Goal: Task Accomplishment & Management: Use online tool/utility

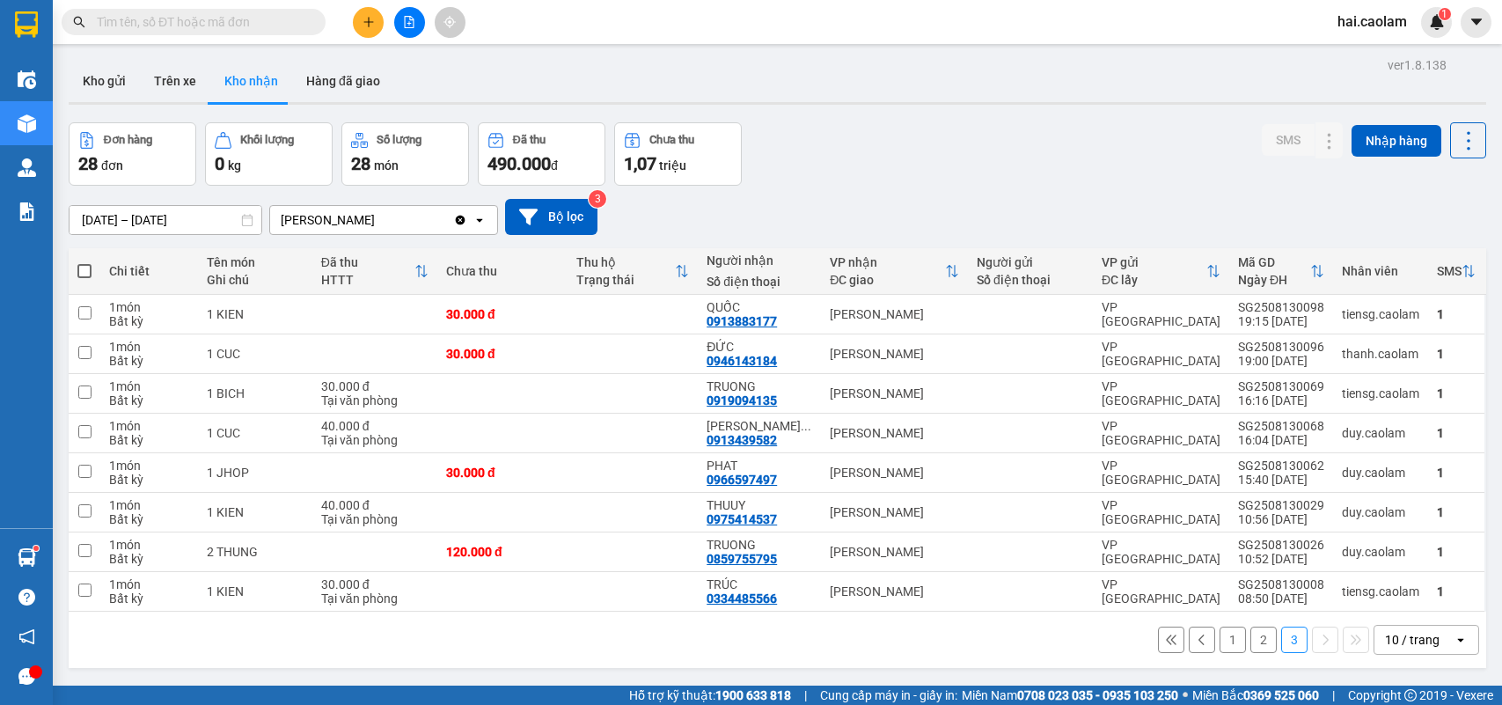
click at [217, 5] on div "Kết quả [PERSON_NAME] ( 1919 ) Bộ lọc Mã ĐH Trạng thái Món hàng Thu hộ [PERSON_…" at bounding box center [751, 22] width 1502 height 44
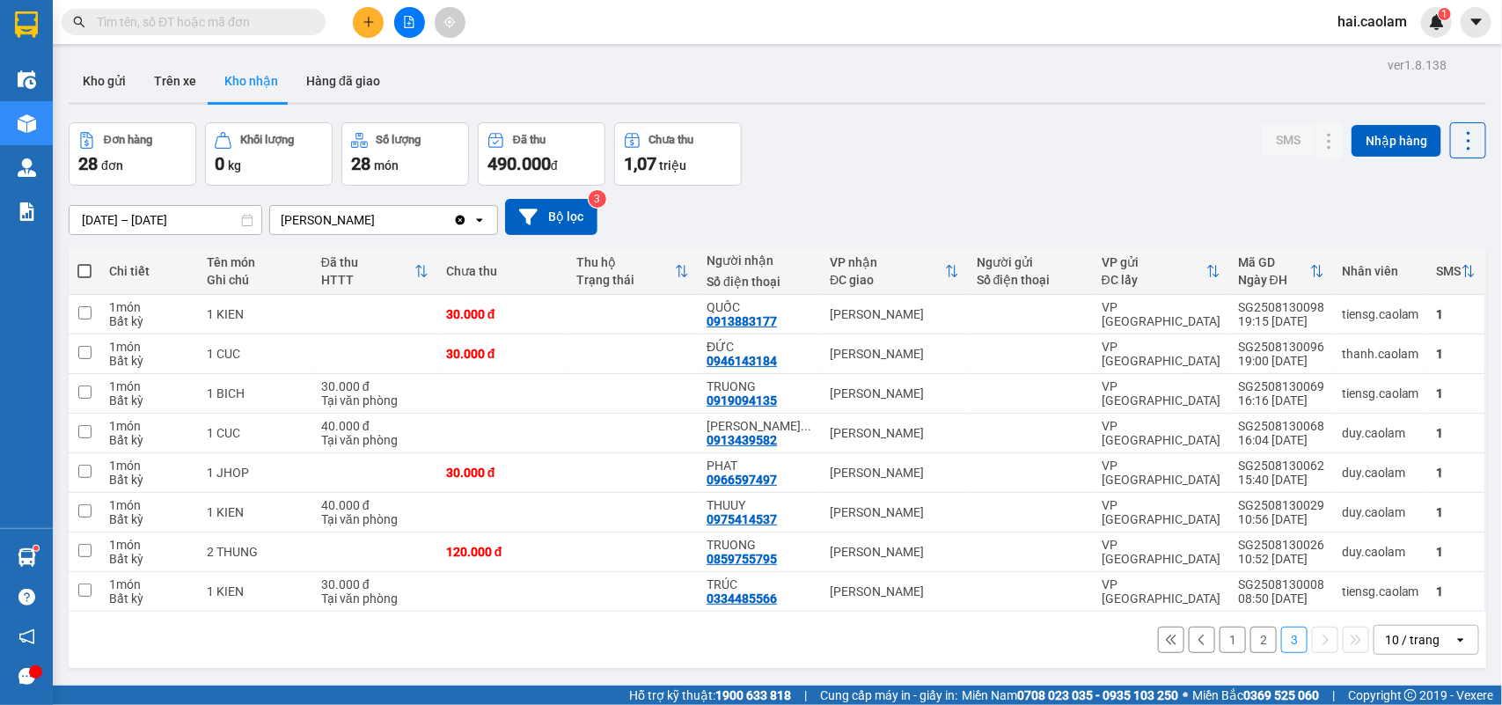
click at [226, 20] on input "text" at bounding box center [201, 21] width 208 height 19
click at [181, 22] on input "text" at bounding box center [201, 21] width 208 height 19
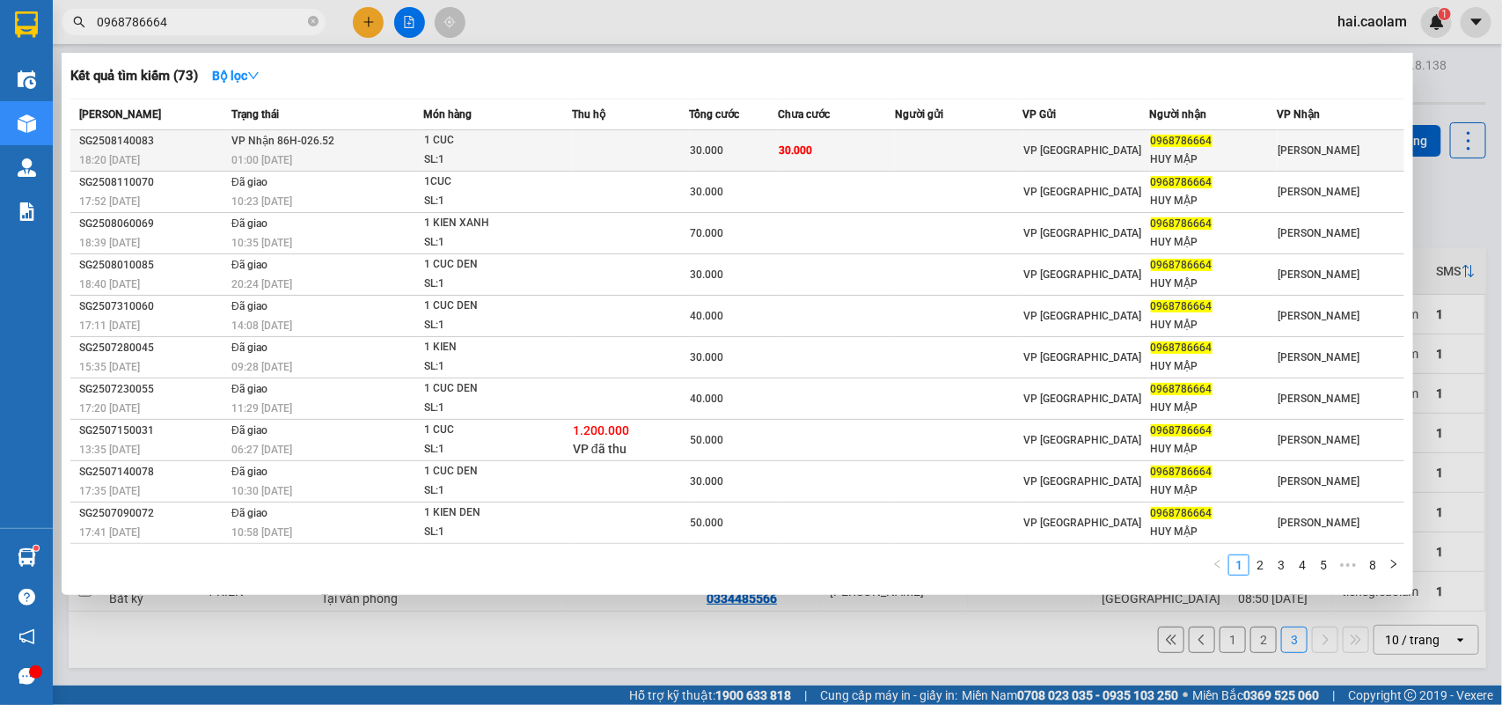
type input "0968786664"
click at [886, 147] on td "30.000" at bounding box center [837, 150] width 118 height 41
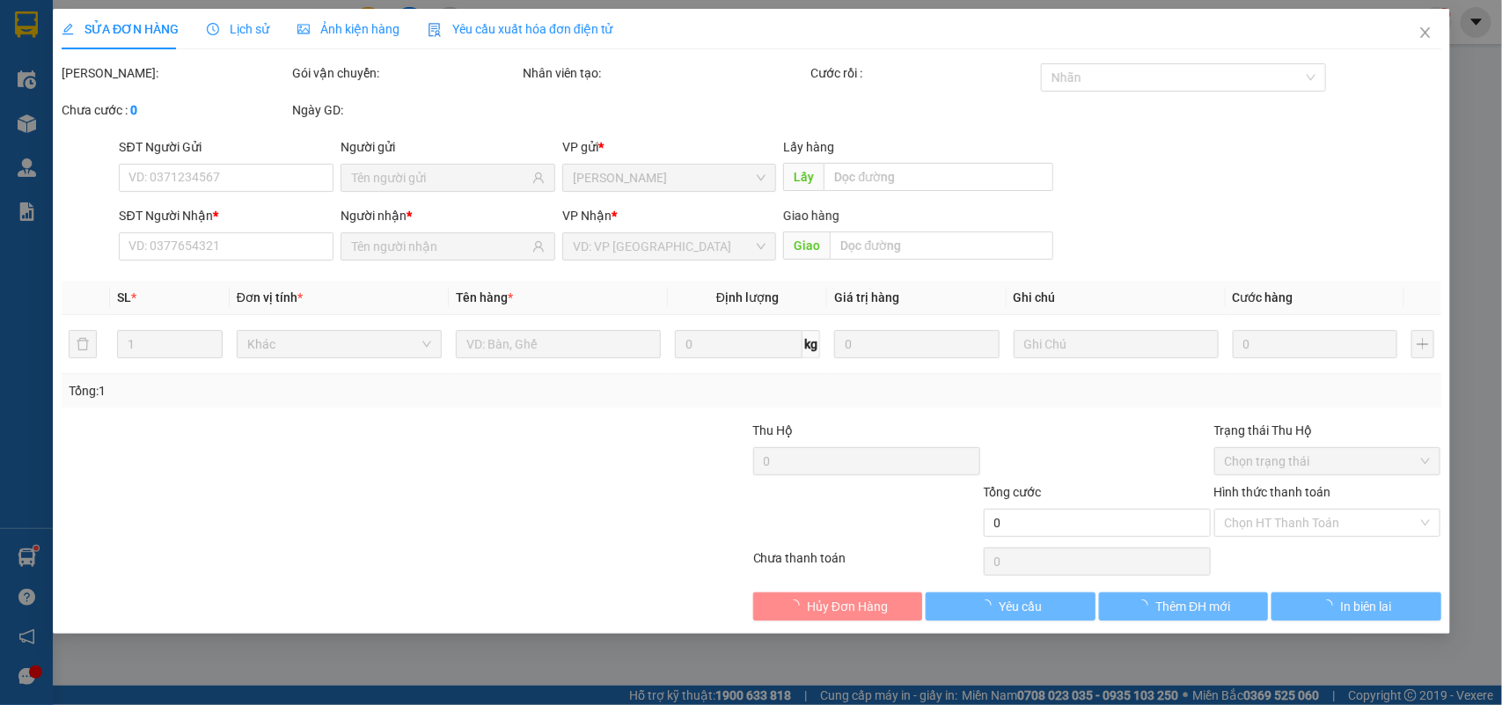
type input "0968786664"
type input "HUY MẬP"
type input "30.000"
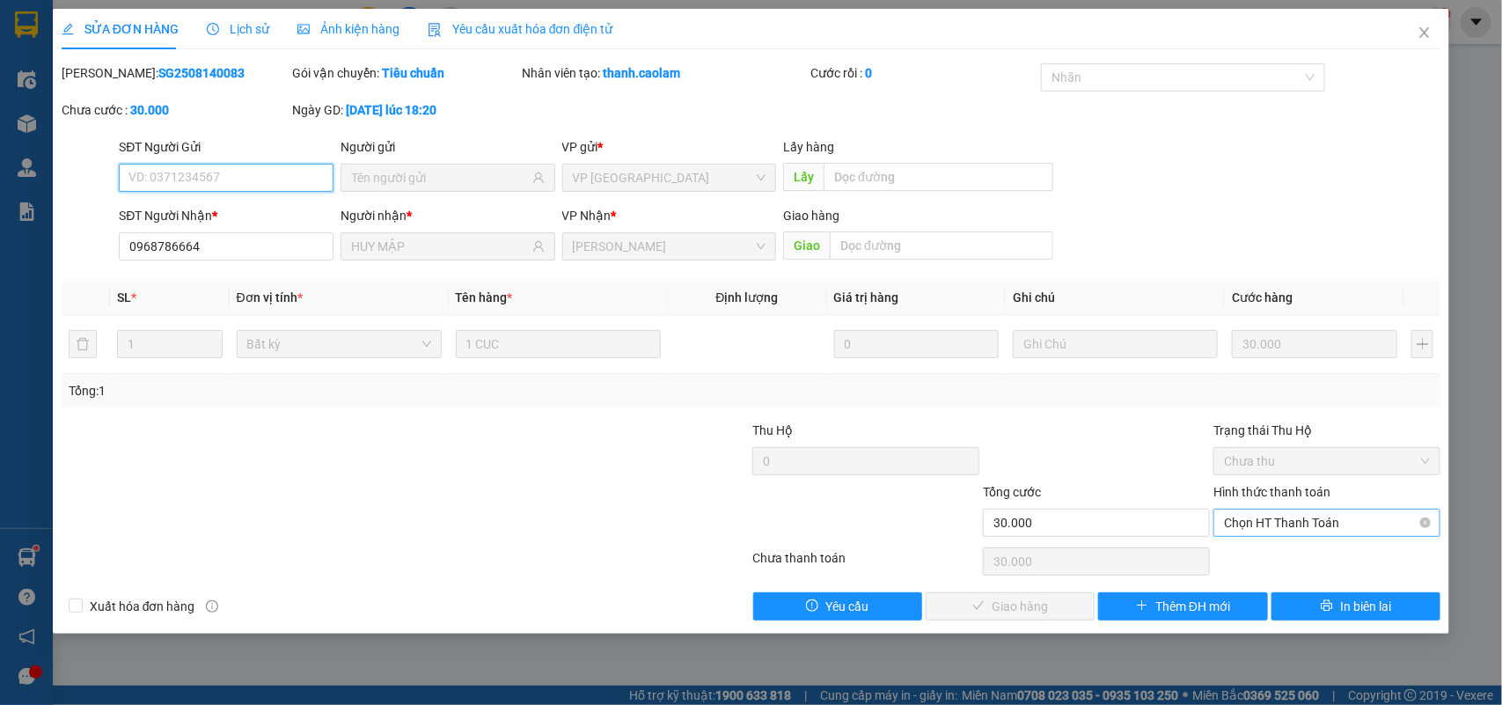
click at [1263, 524] on span "Chọn HT Thanh Toán" at bounding box center [1327, 523] width 206 height 26
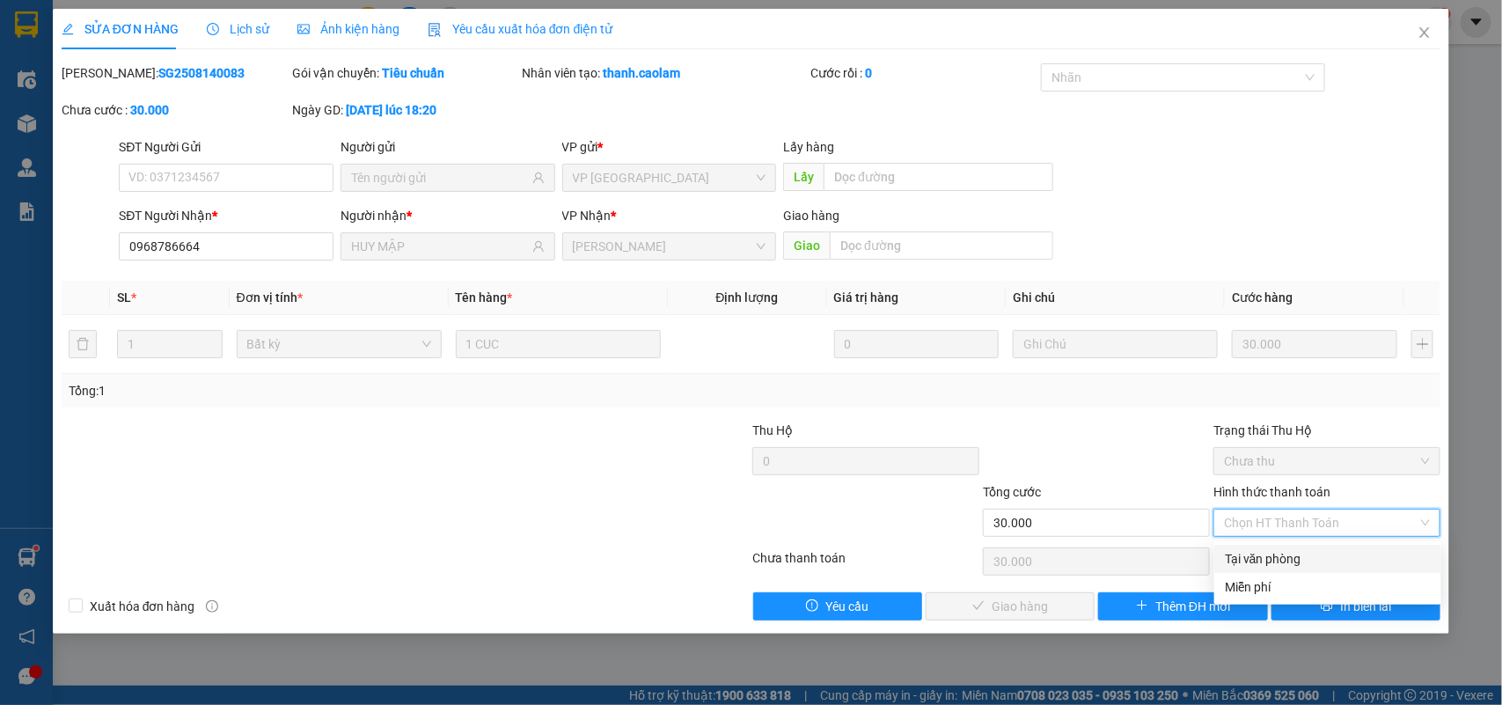
click at [1258, 551] on div "Tại văn phòng" at bounding box center [1328, 558] width 206 height 19
type input "0"
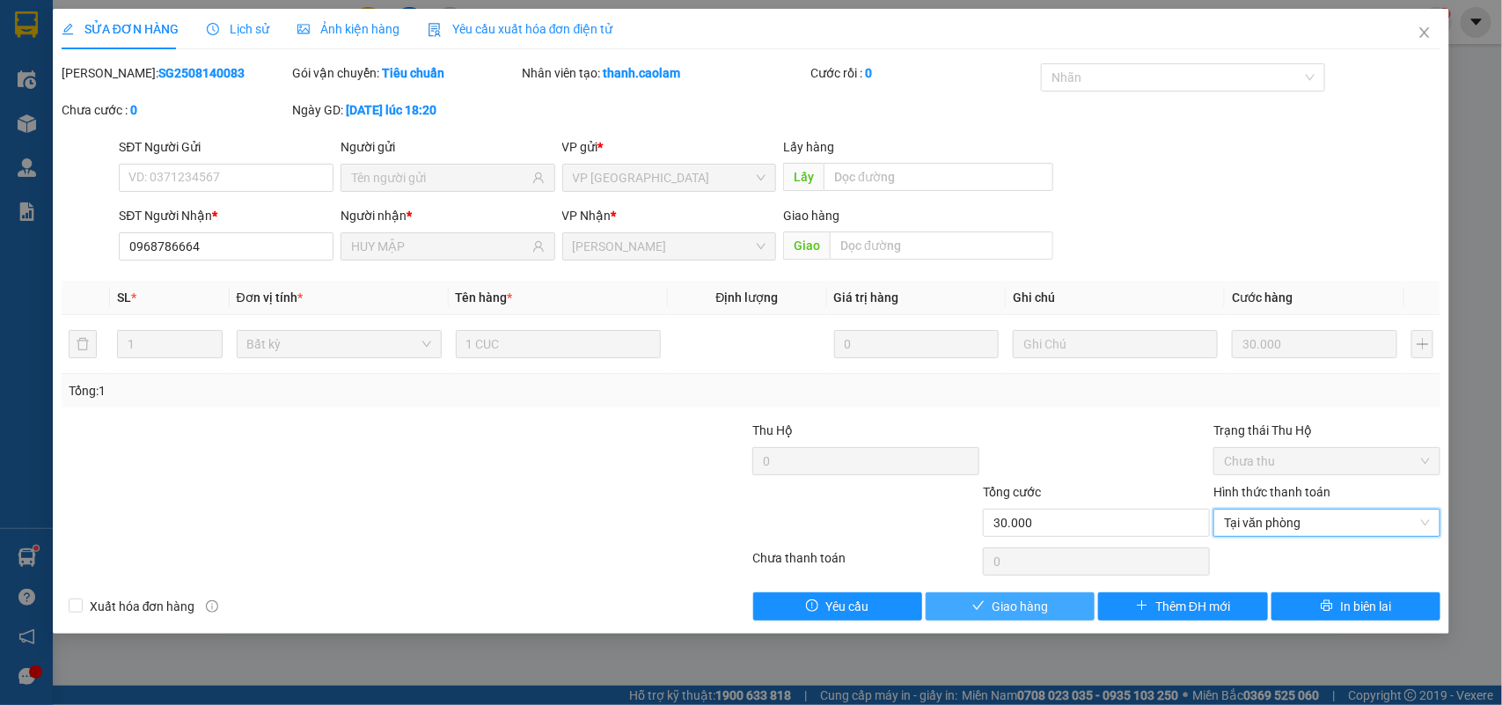
click at [1047, 612] on span "Giao hàng" at bounding box center [1020, 606] width 56 height 19
